Goal: Information Seeking & Learning: Learn about a topic

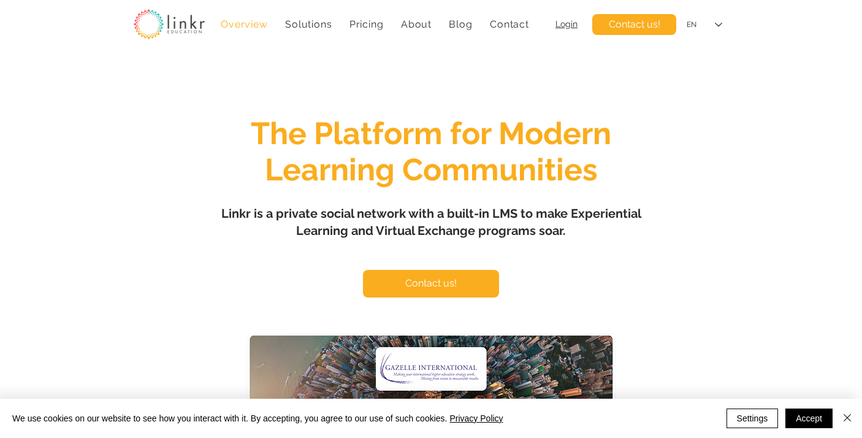
click at [463, 229] on span "Linkr is a private social network with a built-in LMS to make Experiential Lear…" at bounding box center [431, 222] width 420 height 32
click at [363, 29] on link "Pricing" at bounding box center [367, 24] width 47 height 24
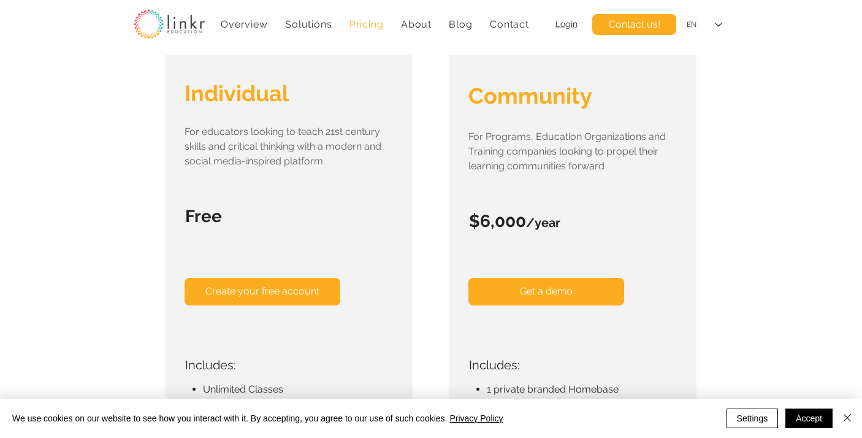
scroll to position [220, 0]
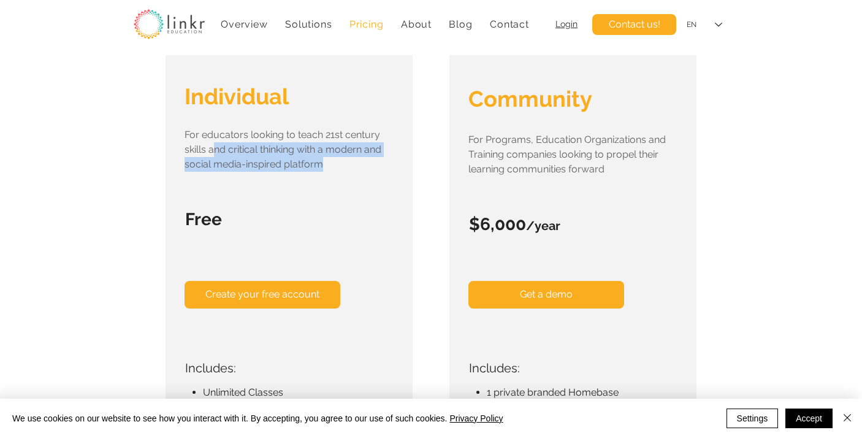
drag, startPoint x: 329, startPoint y: 161, endPoint x: 214, endPoint y: 143, distance: 116.8
click at [214, 143] on p "For educators looking to teach 21st century skills and critical thinking with a…" at bounding box center [288, 150] width 207 height 44
click at [217, 143] on p "For educators looking to teach 21st century skills and critical thinking with a…" at bounding box center [288, 150] width 207 height 44
drag, startPoint x: 336, startPoint y: 164, endPoint x: 186, endPoint y: 168, distance: 149.1
click at [186, 168] on p "For educators looking to teach 21st century skills and critical thinking with a…" at bounding box center [288, 150] width 207 height 44
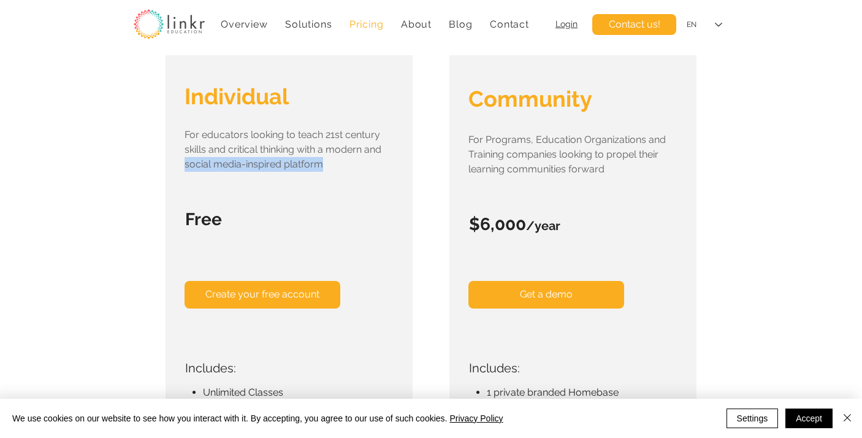
copy span "social media-inspired platform"
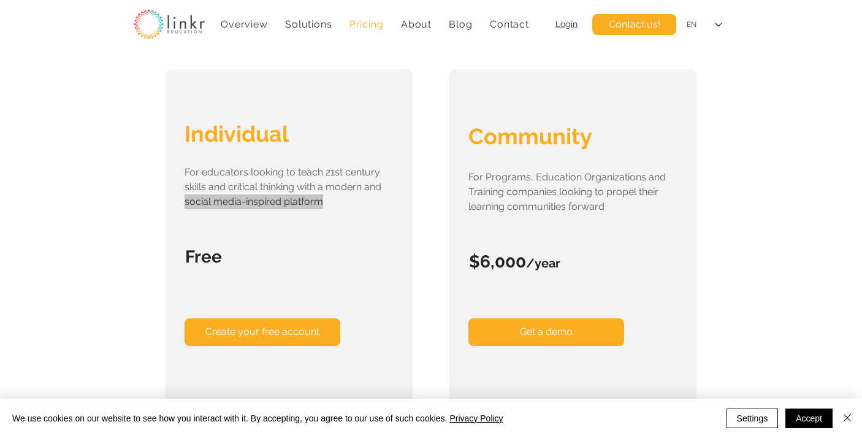
scroll to position [182, 0]
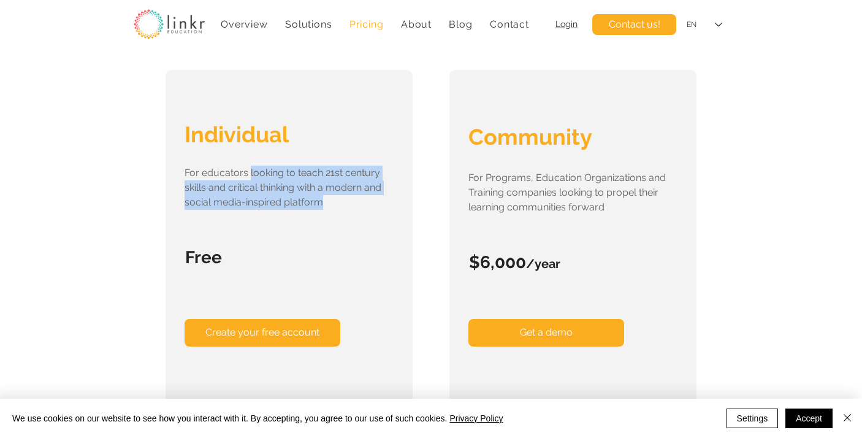
drag, startPoint x: 248, startPoint y: 174, endPoint x: 332, endPoint y: 199, distance: 87.9
click at [332, 199] on p "For educators looking to teach 21st century skills and critical thinking with a…" at bounding box center [288, 188] width 207 height 44
copy span "looking to teach 21st century skills and critical thinking with a modern and so…"
